Goal: Find specific page/section: Find specific page/section

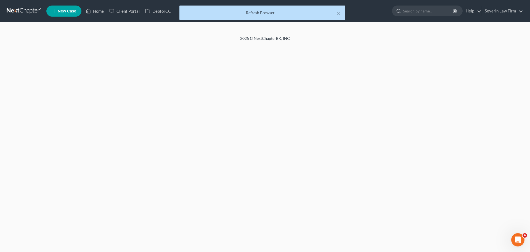
click at [411, 11] on div "× Refresh Browser" at bounding box center [262, 14] width 530 height 17
click at [415, 11] on div "× Refresh Browser" at bounding box center [262, 14] width 530 height 17
click at [416, 10] on div "× Refresh Browser" at bounding box center [262, 14] width 530 height 17
click at [411, 14] on div "× Refresh Browser" at bounding box center [262, 14] width 530 height 17
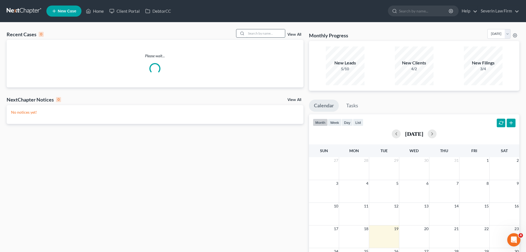
click at [254, 33] on input "search" at bounding box center [265, 33] width 39 height 8
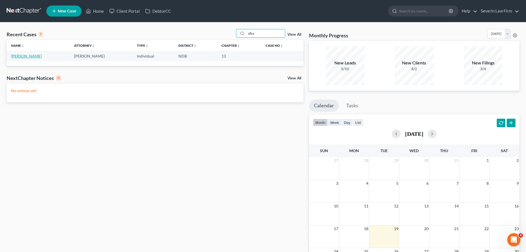
type input "alba"
click at [21, 57] on link "Albaugh, Randall" at bounding box center [26, 56] width 31 height 5
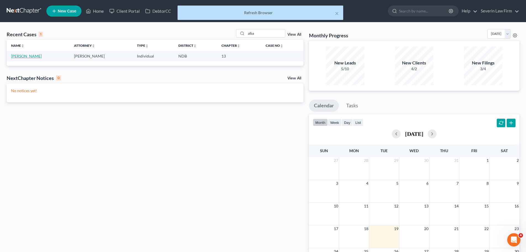
click at [33, 55] on link "Albaugh, Randall" at bounding box center [26, 56] width 31 height 5
